Goal: Task Accomplishment & Management: Manage account settings

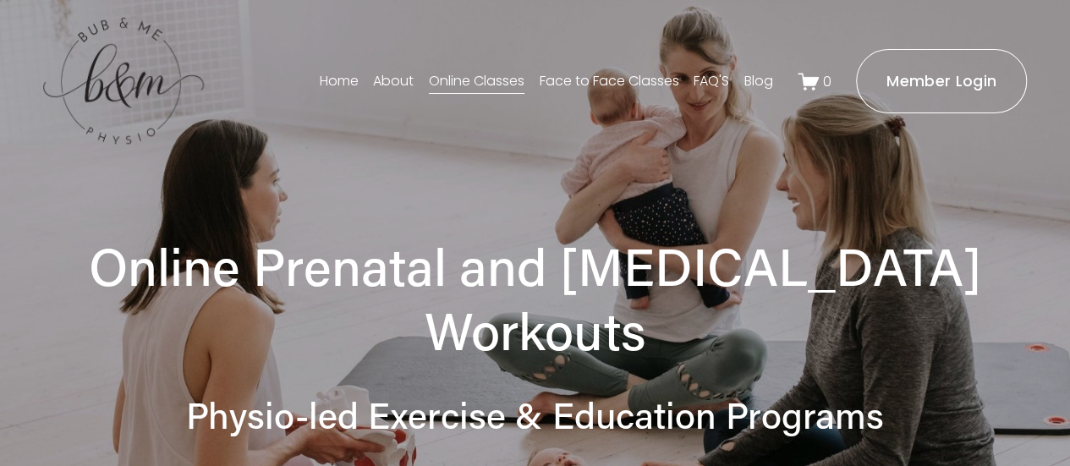
click at [912, 80] on ms-portal-inner "Member Login" at bounding box center [942, 81] width 110 height 20
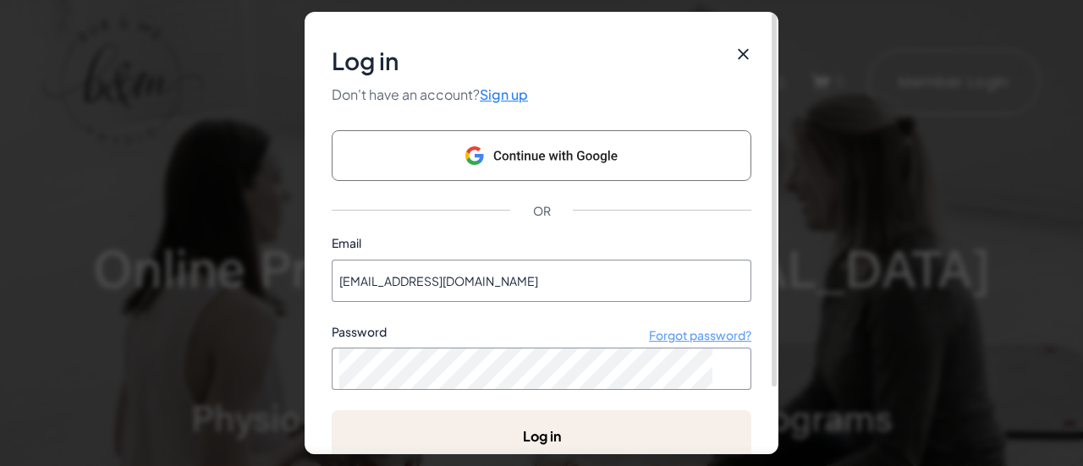
type input "abwallington@gmail.com"
click at [702, 338] on ms-button "Forgot password?" at bounding box center [700, 334] width 102 height 15
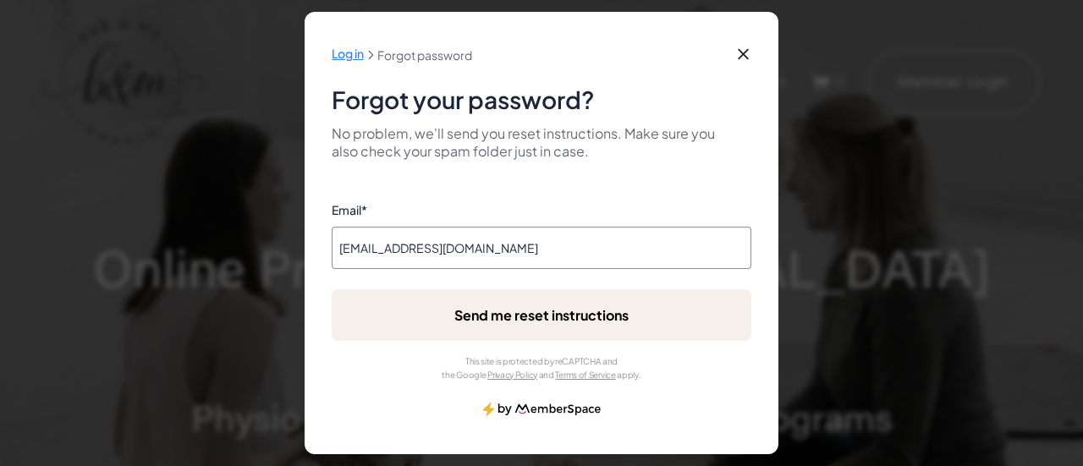
type input "abwallington@gmail.com"
click at [332, 382] on button "submit" at bounding box center [332, 382] width 0 height 0
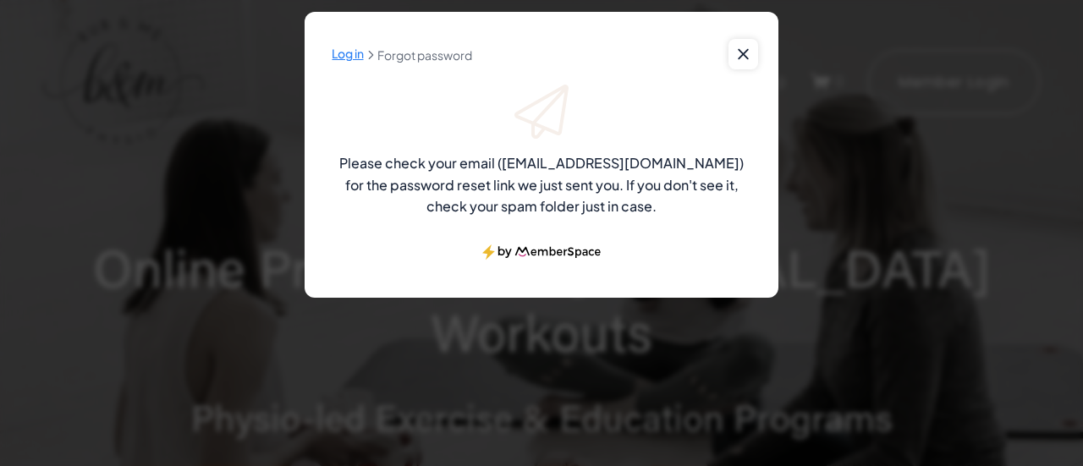
click at [749, 59] on icon at bounding box center [743, 54] width 13 height 17
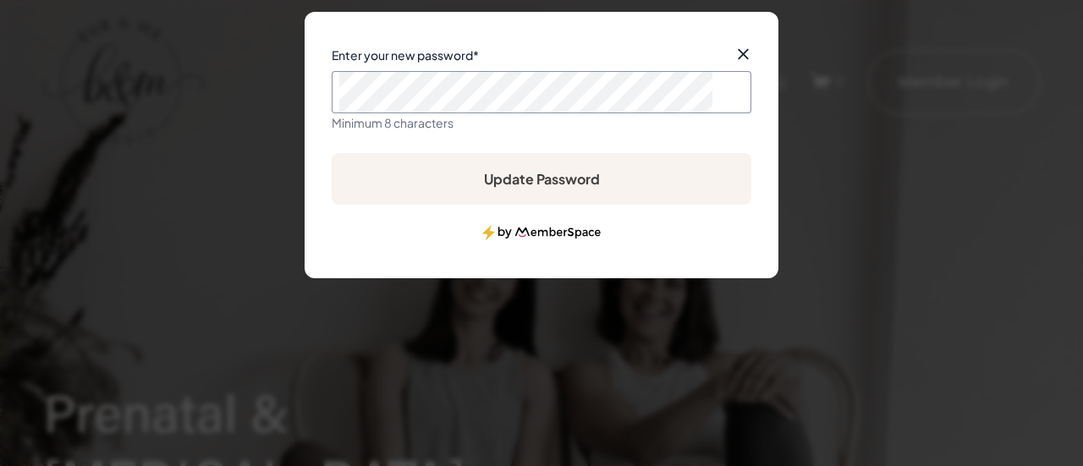
click at [624, 172] on ms-button "Update Password" at bounding box center [542, 179] width 420 height 52
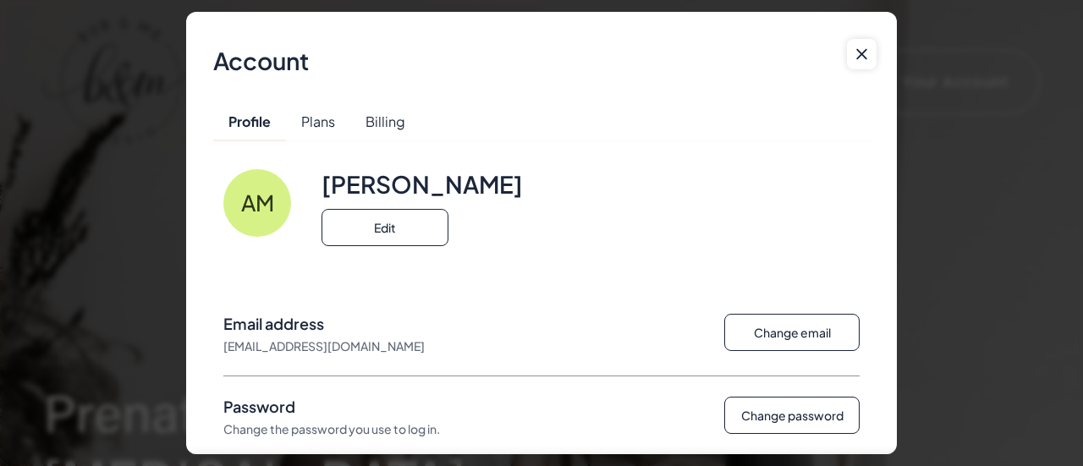
click at [875, 66] on ms-button at bounding box center [862, 54] width 30 height 30
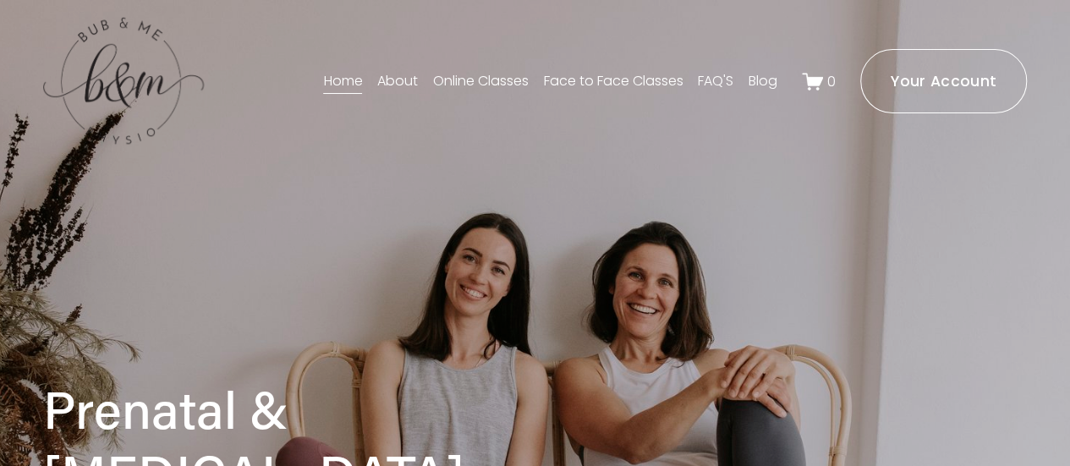
click at [468, 74] on link "Online Classes" at bounding box center [481, 81] width 96 height 27
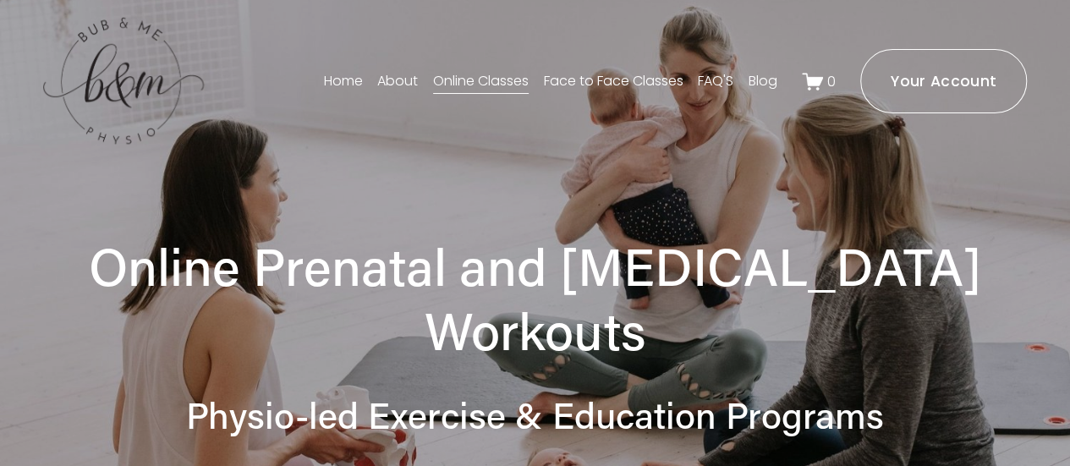
click at [948, 89] on ms-portal-inner "Your Account" at bounding box center [944, 81] width 106 height 20
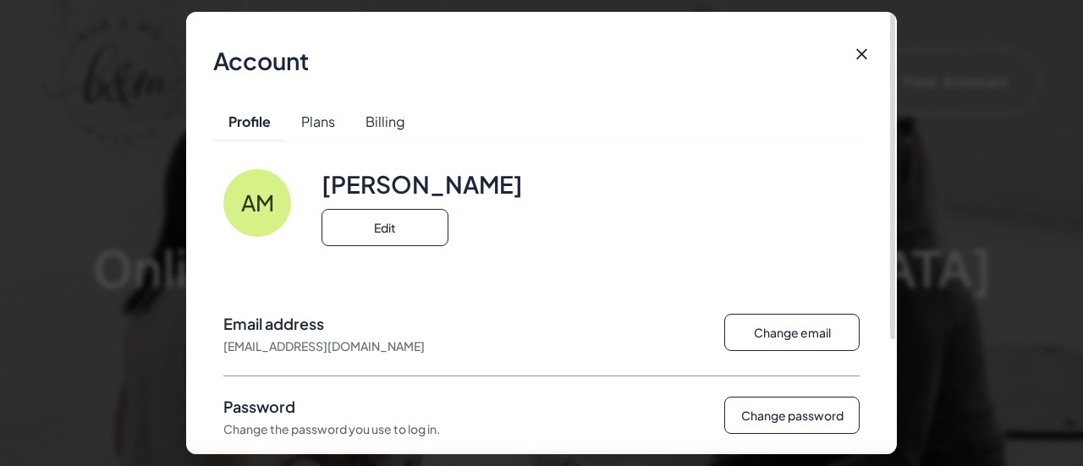
click at [315, 127] on ms-button "Plans" at bounding box center [318, 121] width 64 height 38
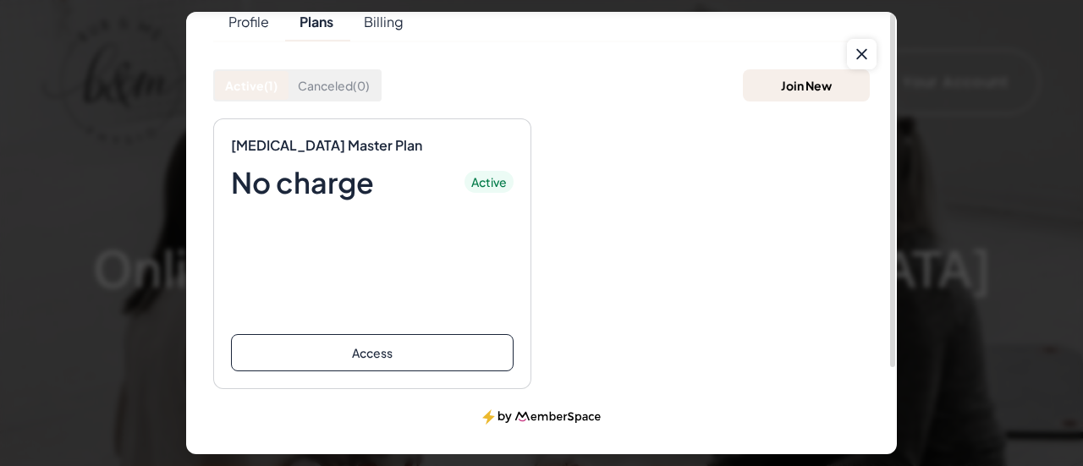
scroll to position [107, 0]
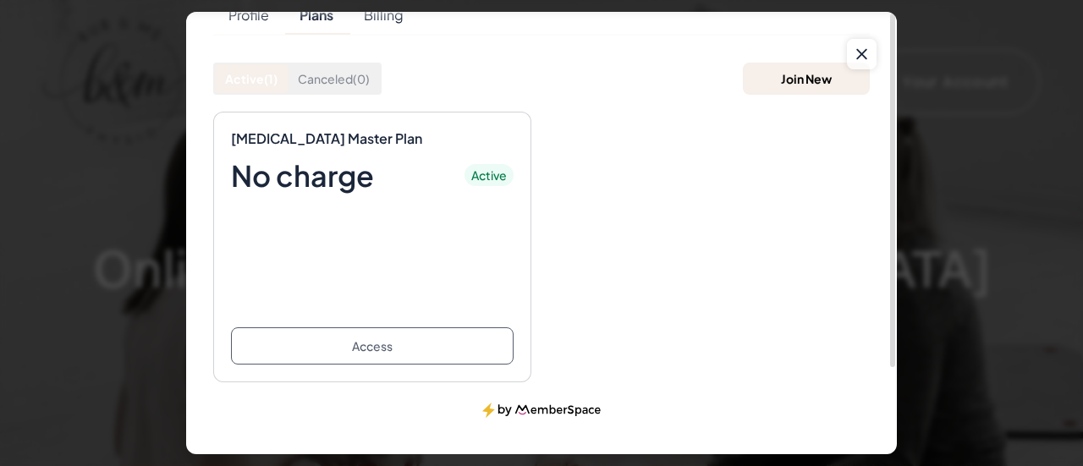
click at [376, 349] on ms-button "Access" at bounding box center [372, 345] width 283 height 37
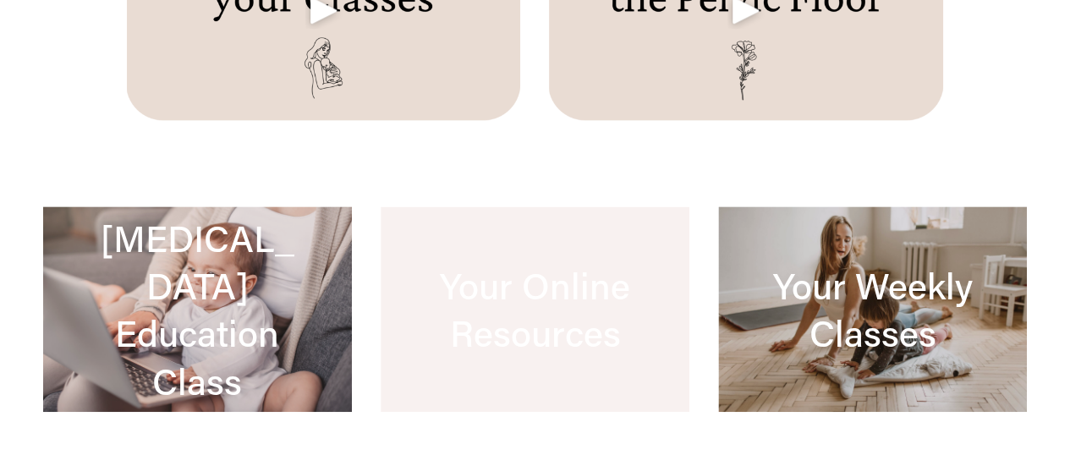
scroll to position [1128, 0]
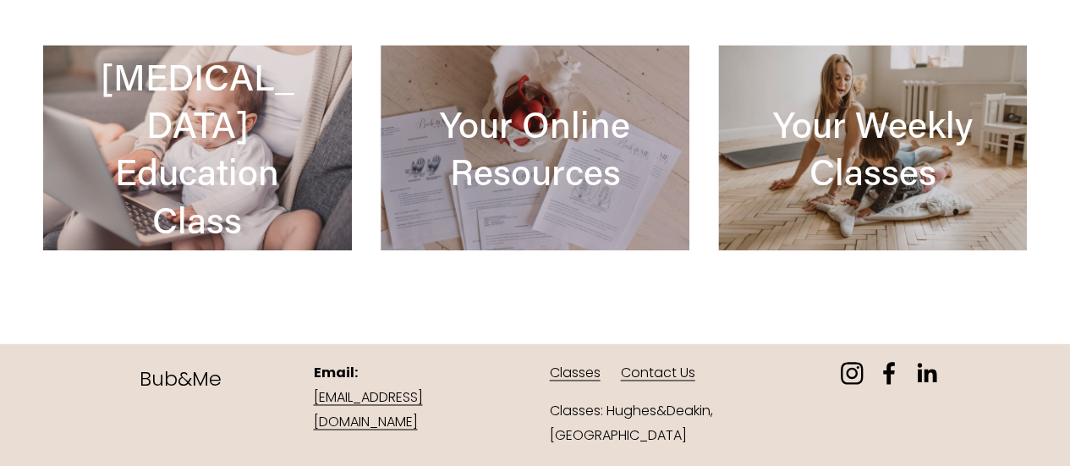
click at [919, 182] on div at bounding box center [872, 148] width 309 height 206
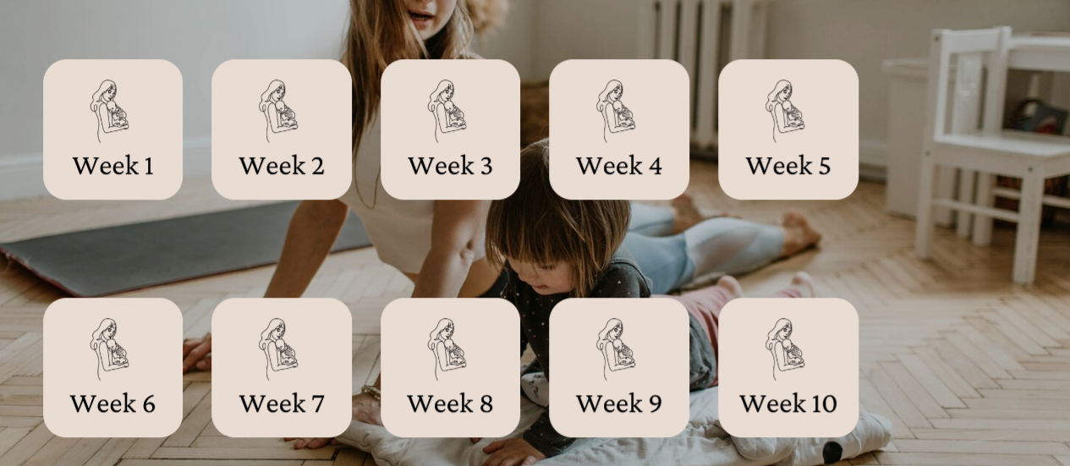
scroll to position [612, 0]
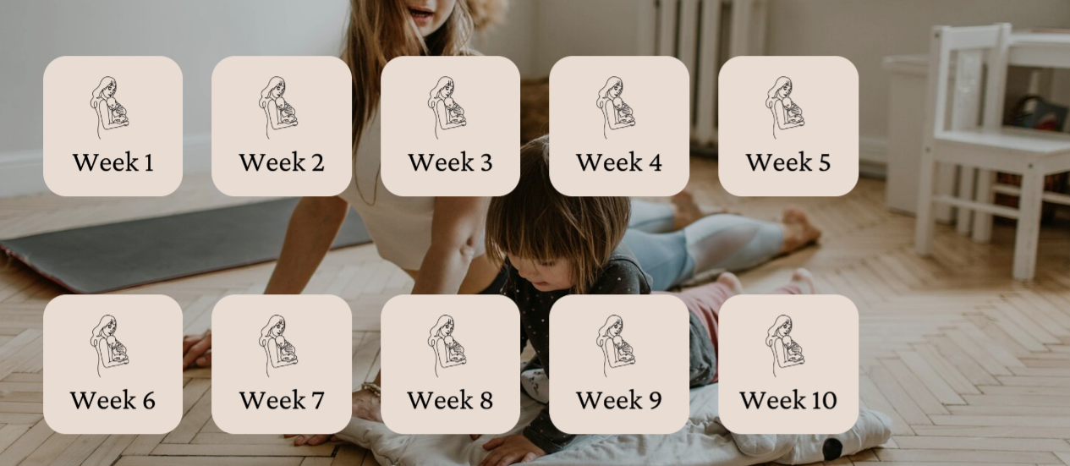
click at [633, 154] on div at bounding box center [619, 126] width 140 height 140
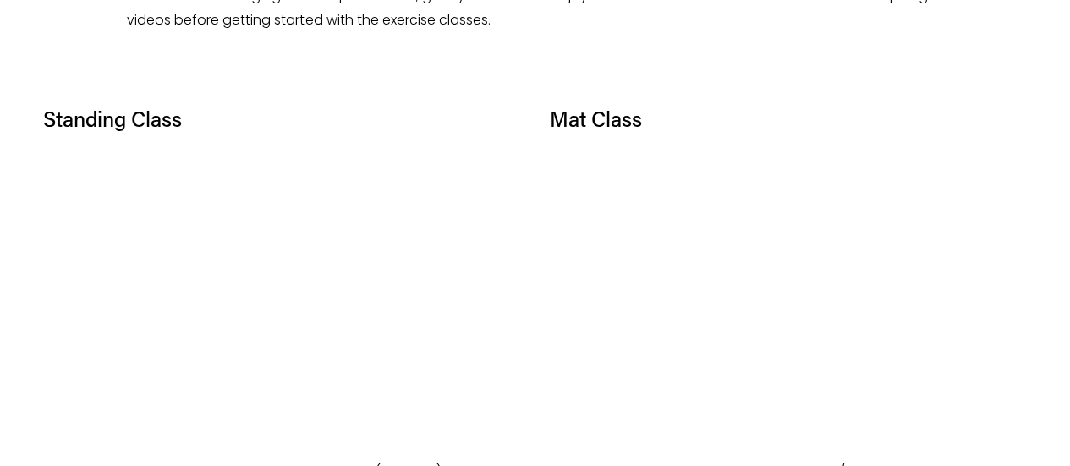
scroll to position [910, 0]
